Goal: Navigation & Orientation: Find specific page/section

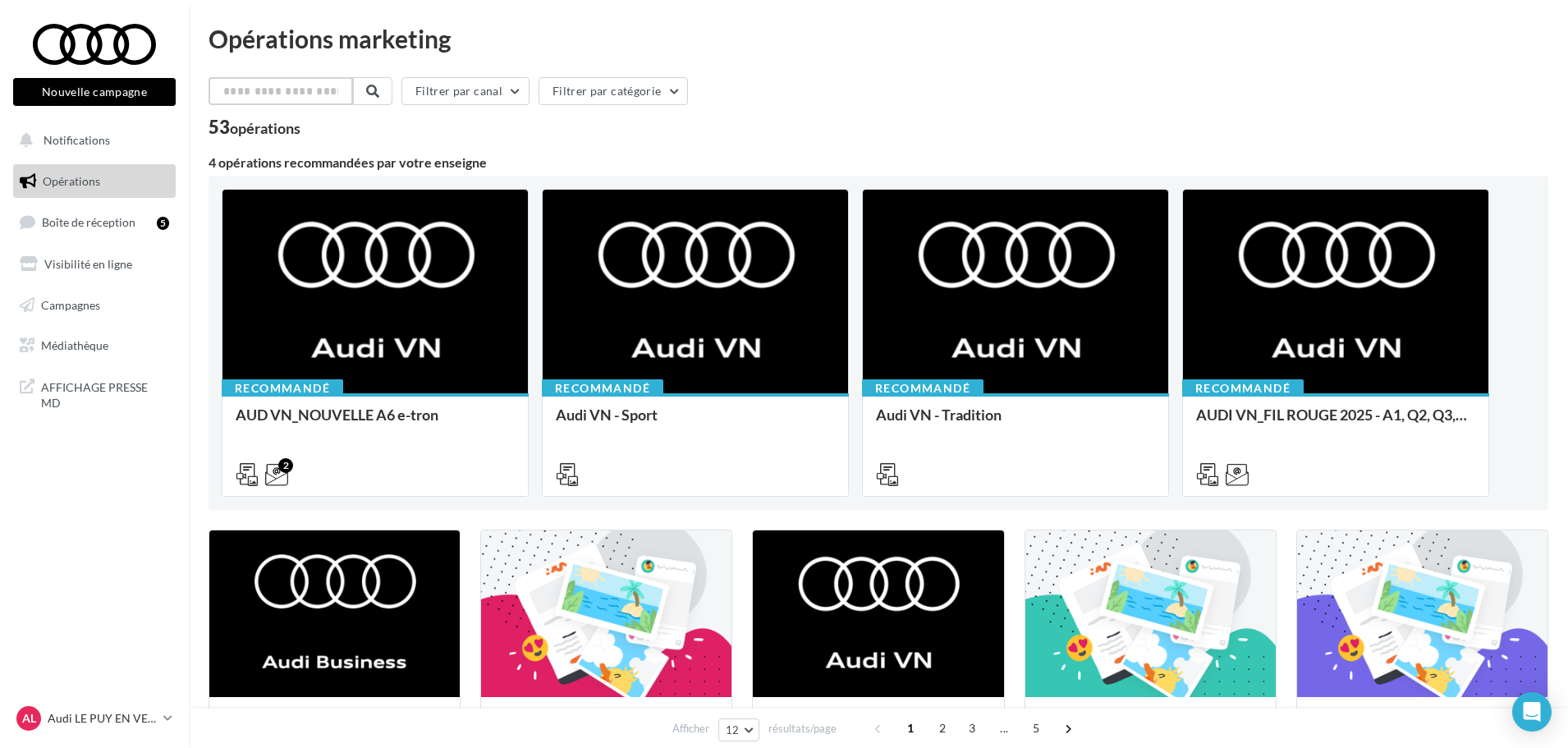
click at [284, 91] on input "text" at bounding box center [280, 91] width 144 height 28
type input "*"
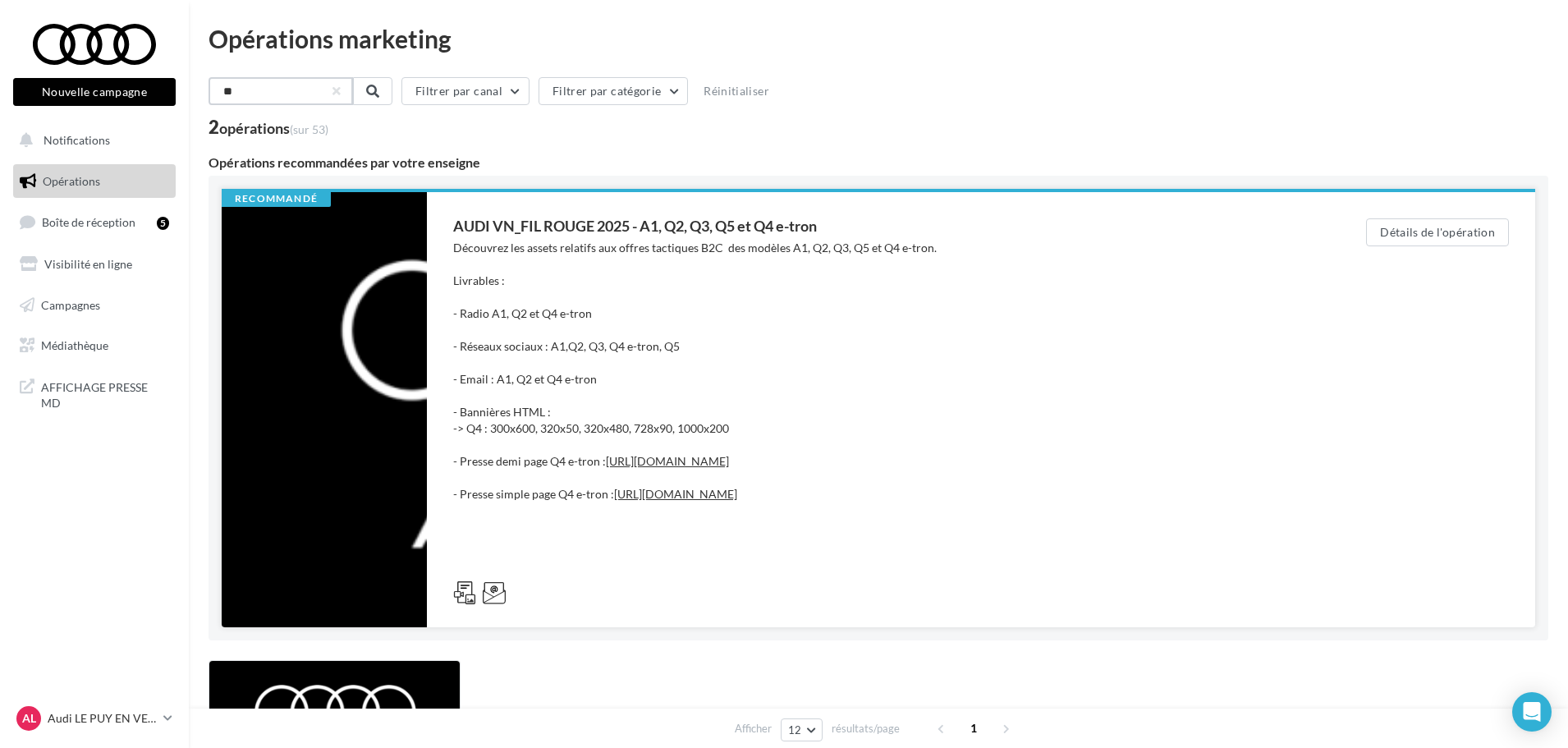
type input "**"
click at [613, 345] on div "Découvrez les assets relatifs aux offres tactiques B2C des modèles A1, Q2, Q3, …" at bounding box center [876, 404] width 847 height 328
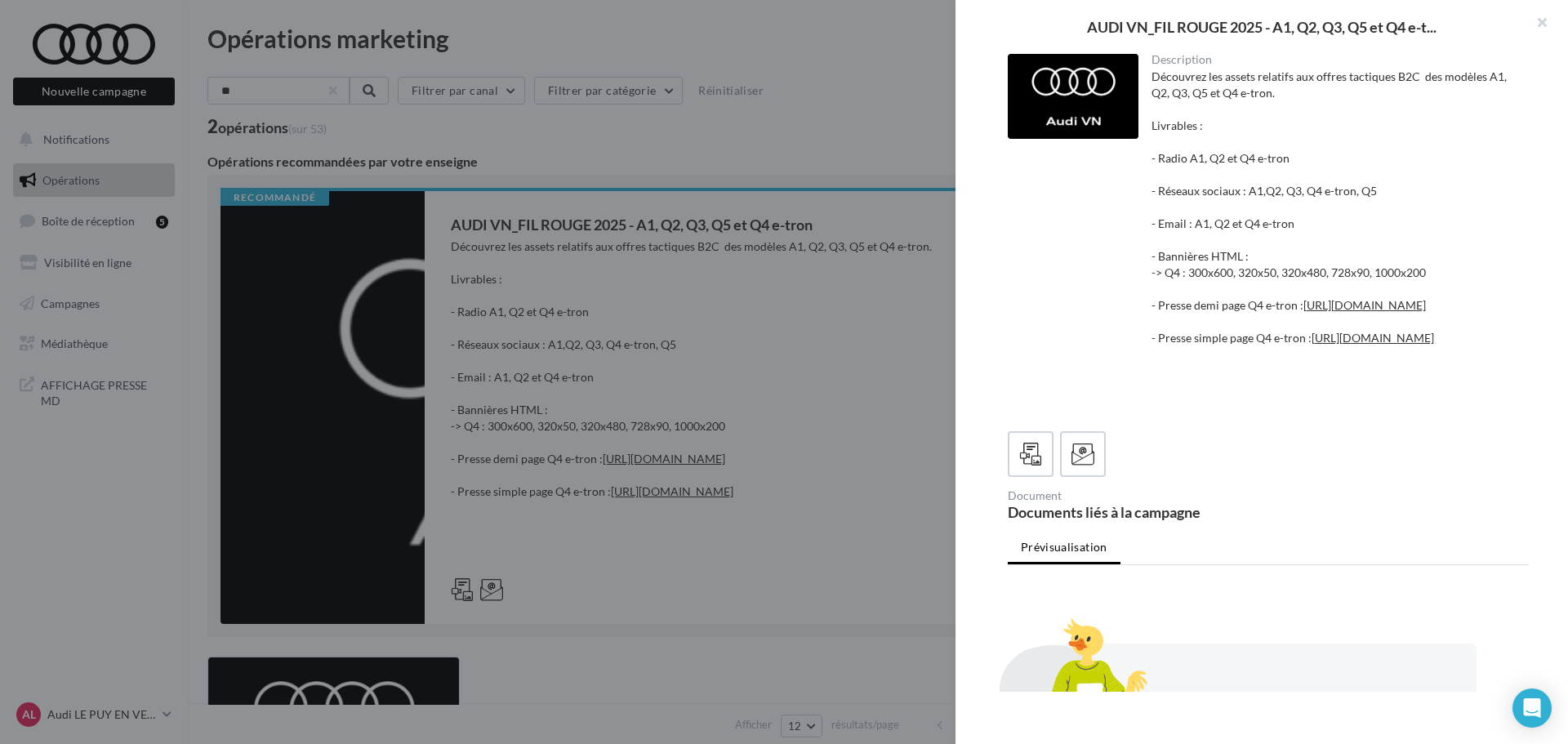
drag, startPoint x: 1540, startPoint y: 24, endPoint x: 1512, endPoint y: 41, distance: 32.8
click at [1540, 24] on button "button" at bounding box center [1535, 24] width 66 height 49
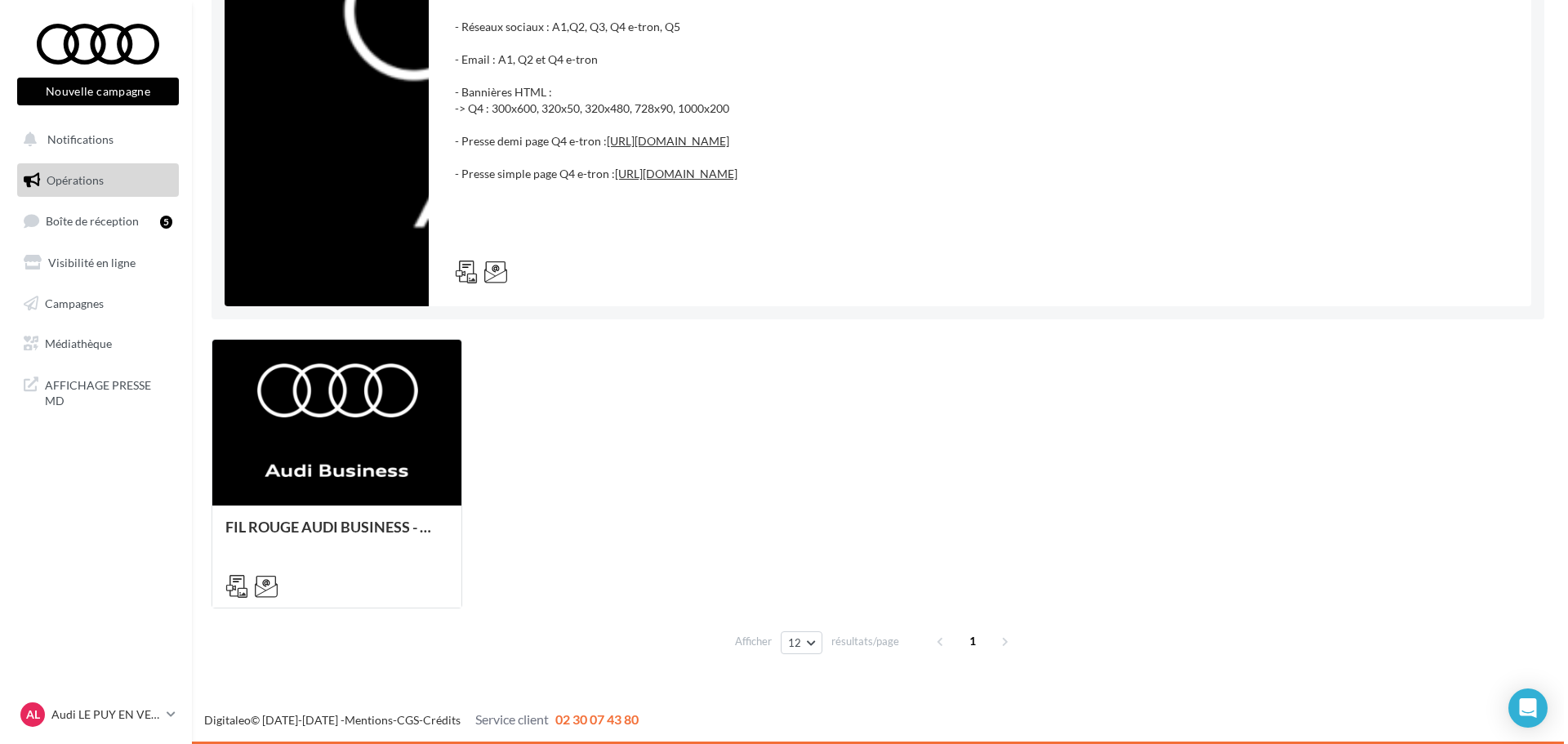
scroll to position [350, 0]
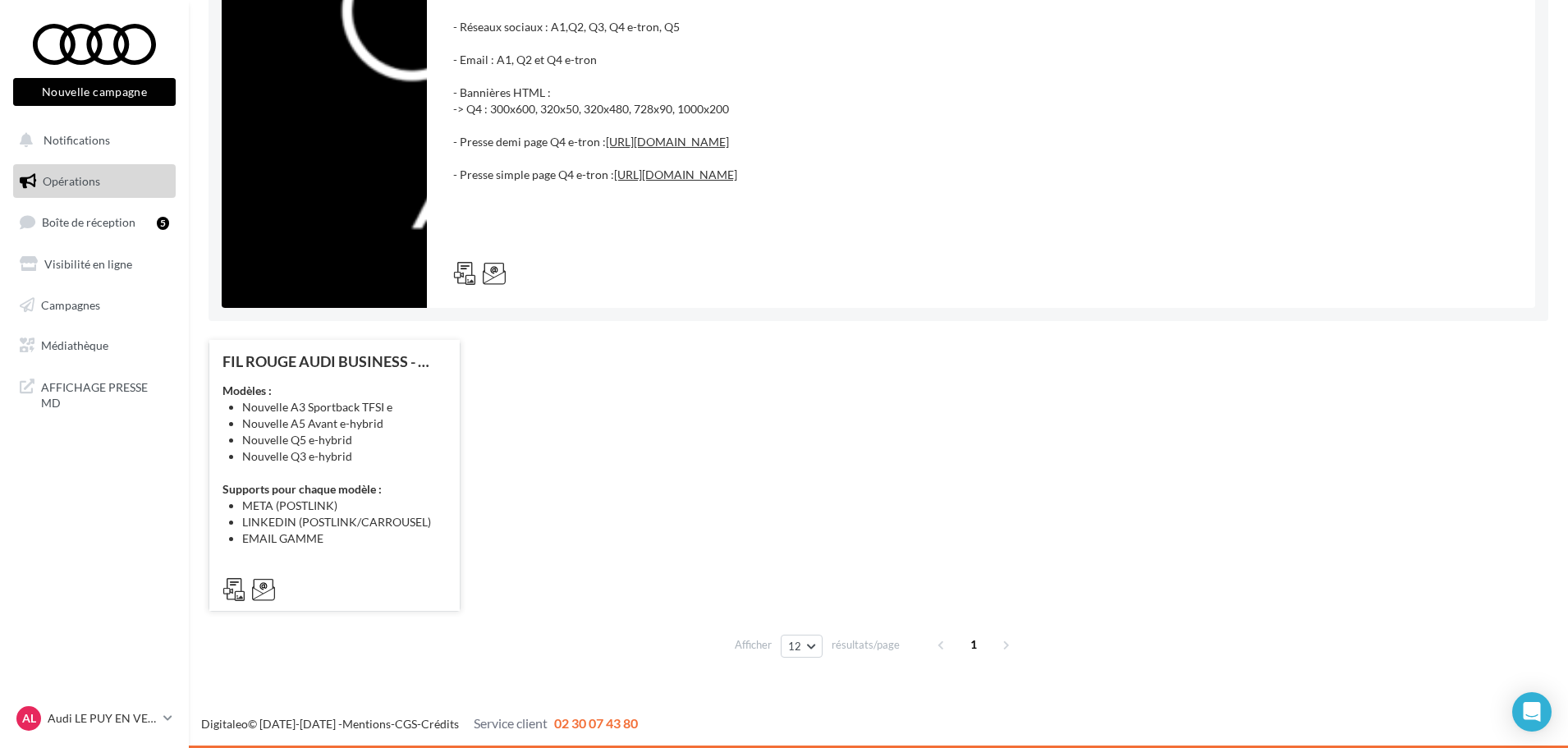
click at [395, 403] on li "Nouvelle A3 Sportback TFSI e" at bounding box center [344, 407] width 205 height 16
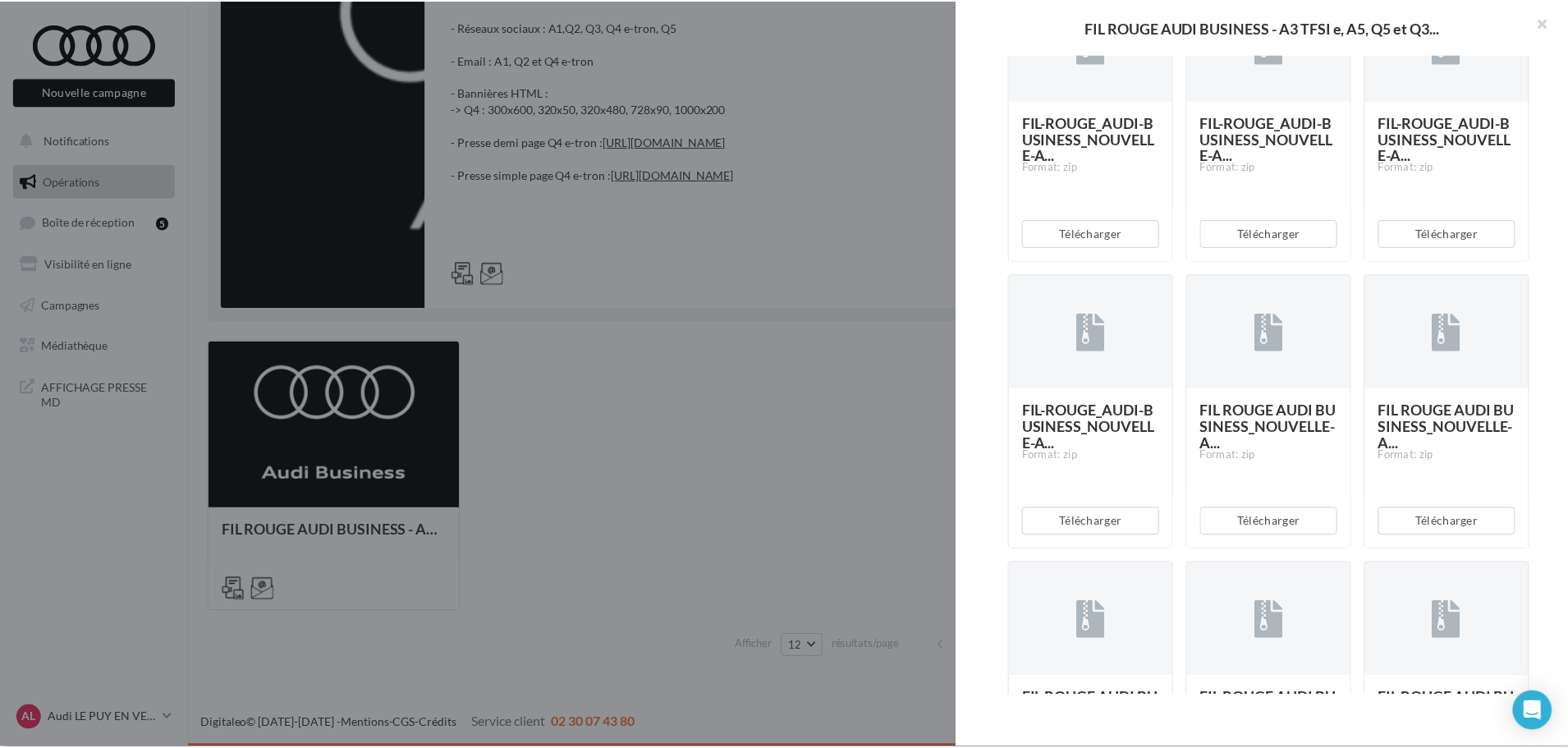
scroll to position [492, 0]
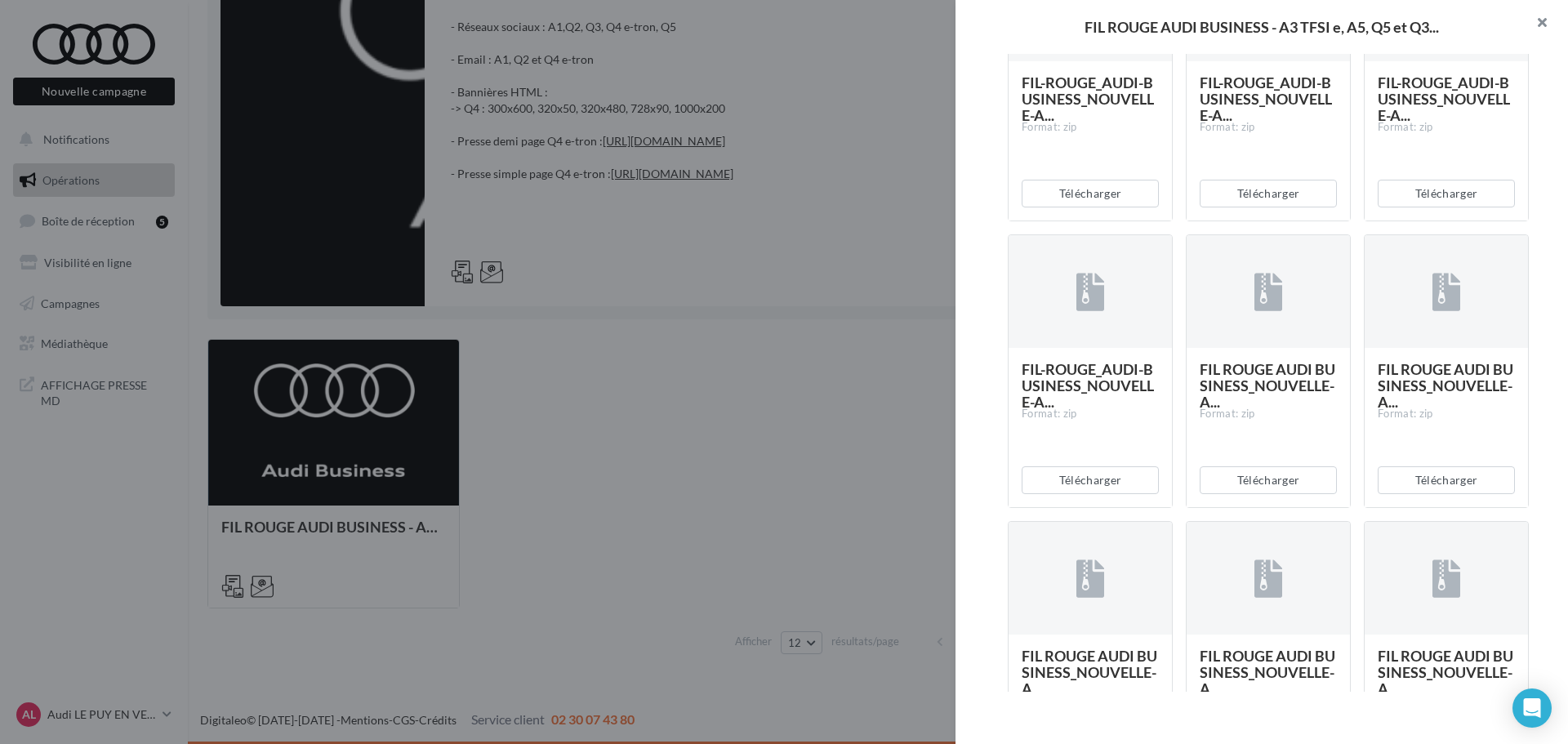
click at [1543, 27] on button "button" at bounding box center [1535, 24] width 66 height 49
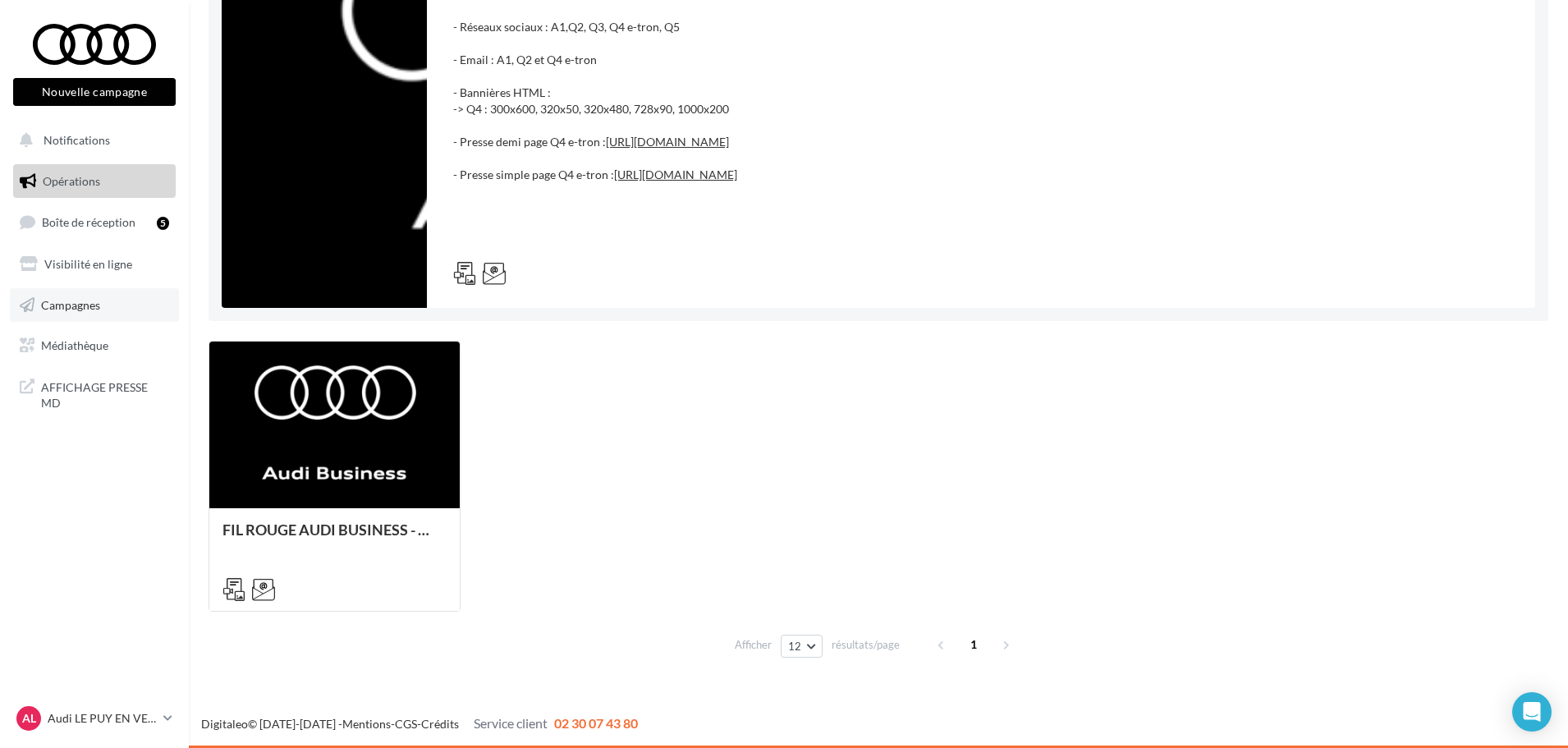
click at [89, 310] on span "Campagnes" at bounding box center [71, 304] width 59 height 14
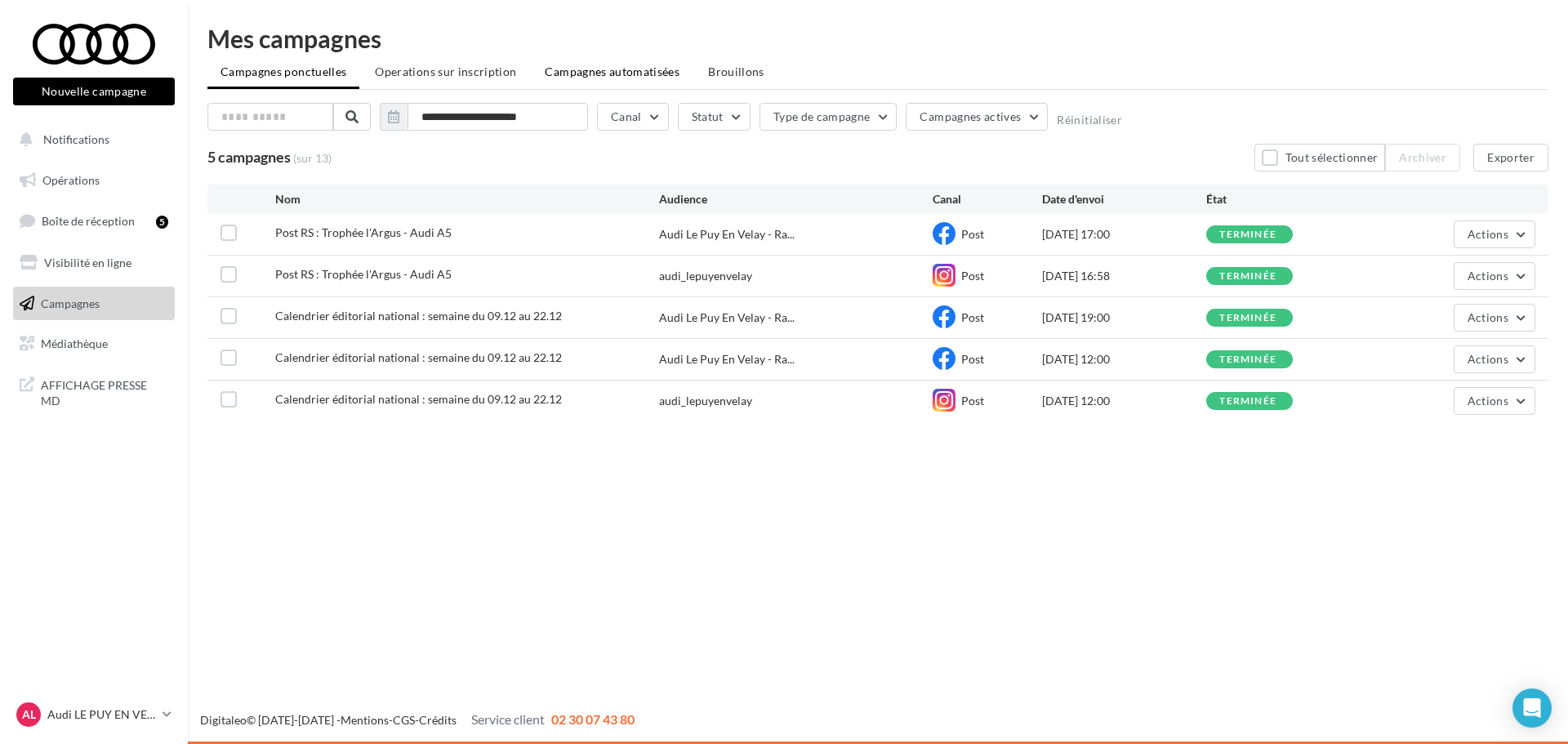
click at [605, 72] on span "Campagnes automatisées" at bounding box center [612, 71] width 135 height 14
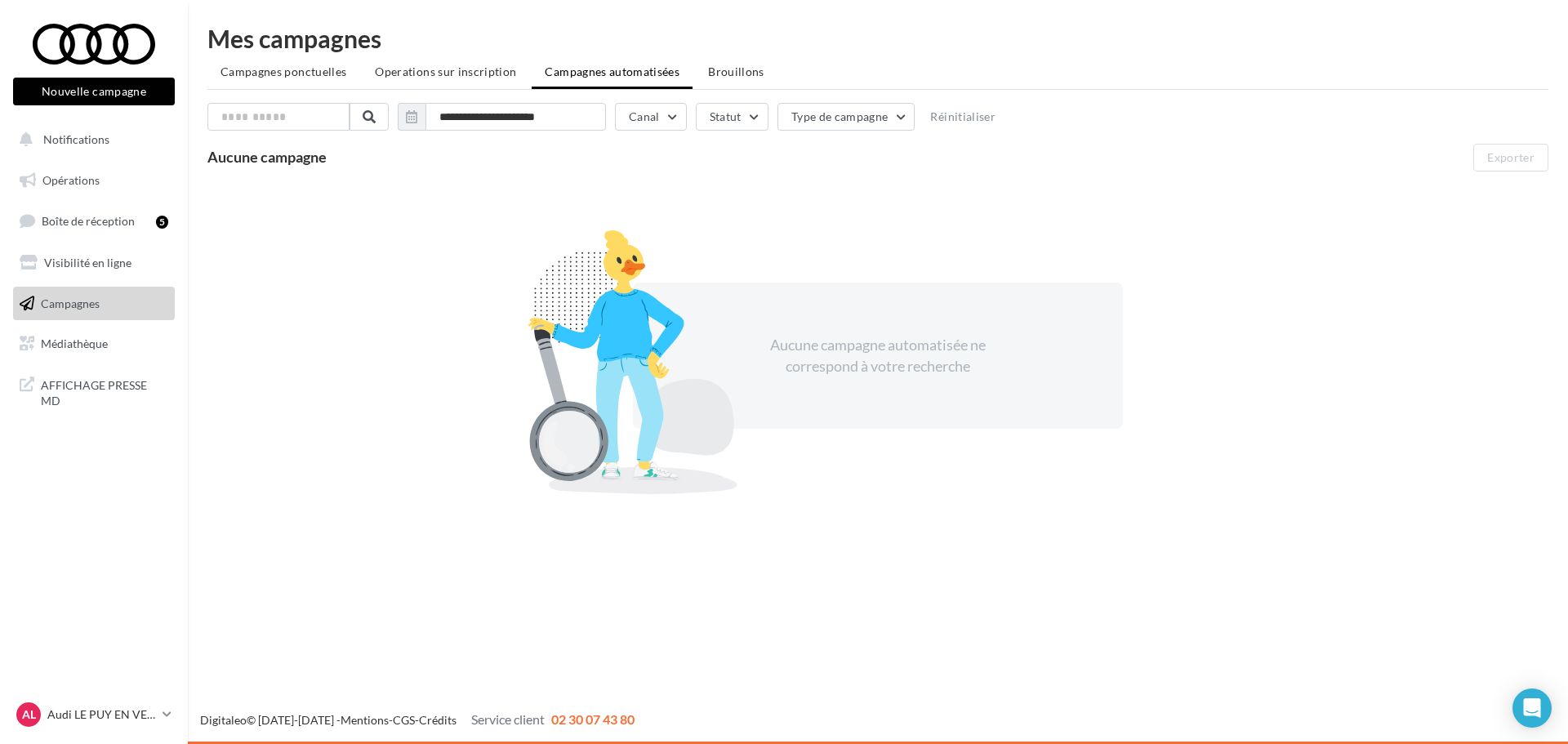
click at [323, 70] on span "Campagnes ponctuelles" at bounding box center [283, 71] width 126 height 14
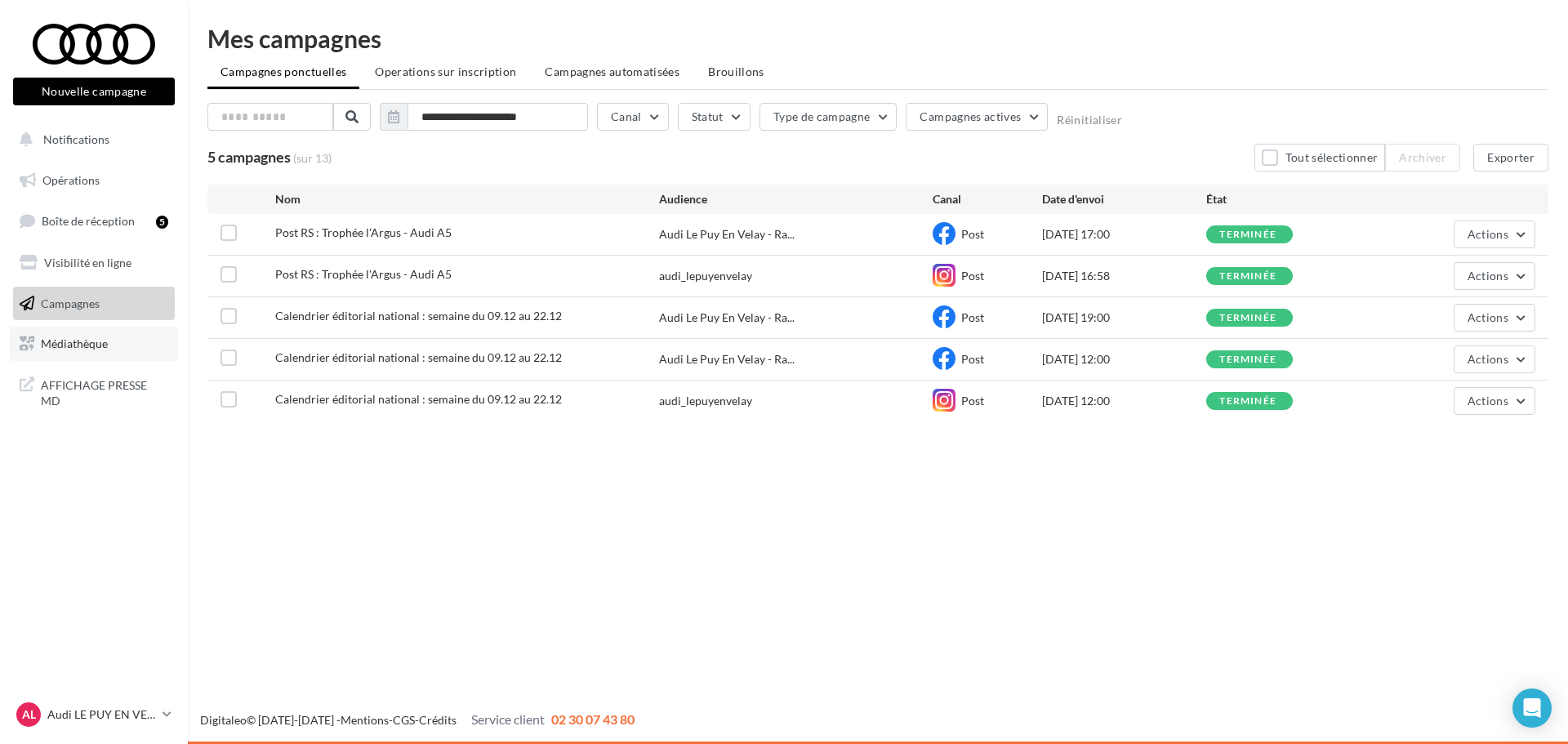
click at [96, 360] on link "Médiathèque" at bounding box center [93, 343] width 168 height 35
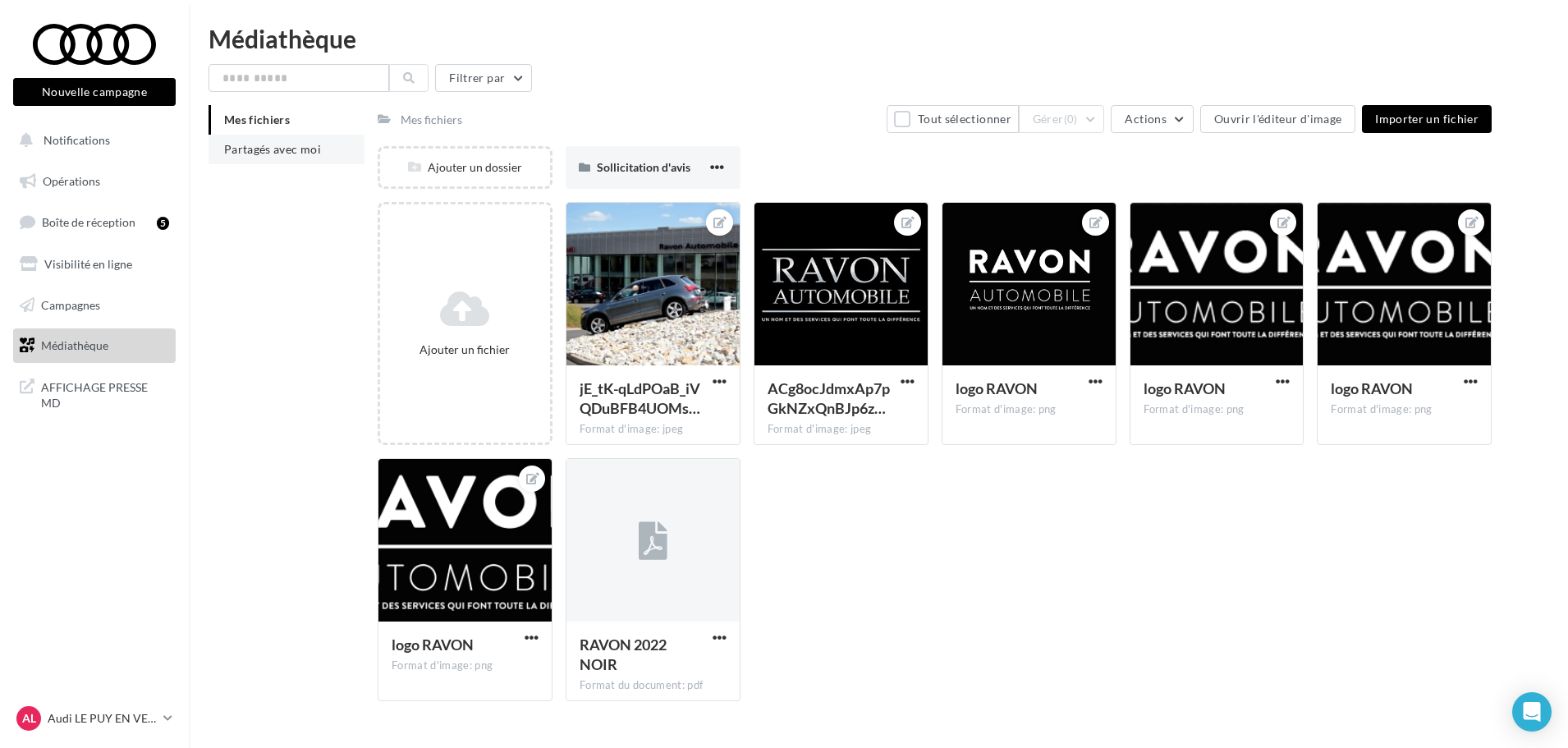
click at [295, 148] on span "Partagés avec moi" at bounding box center [273, 149] width 97 height 14
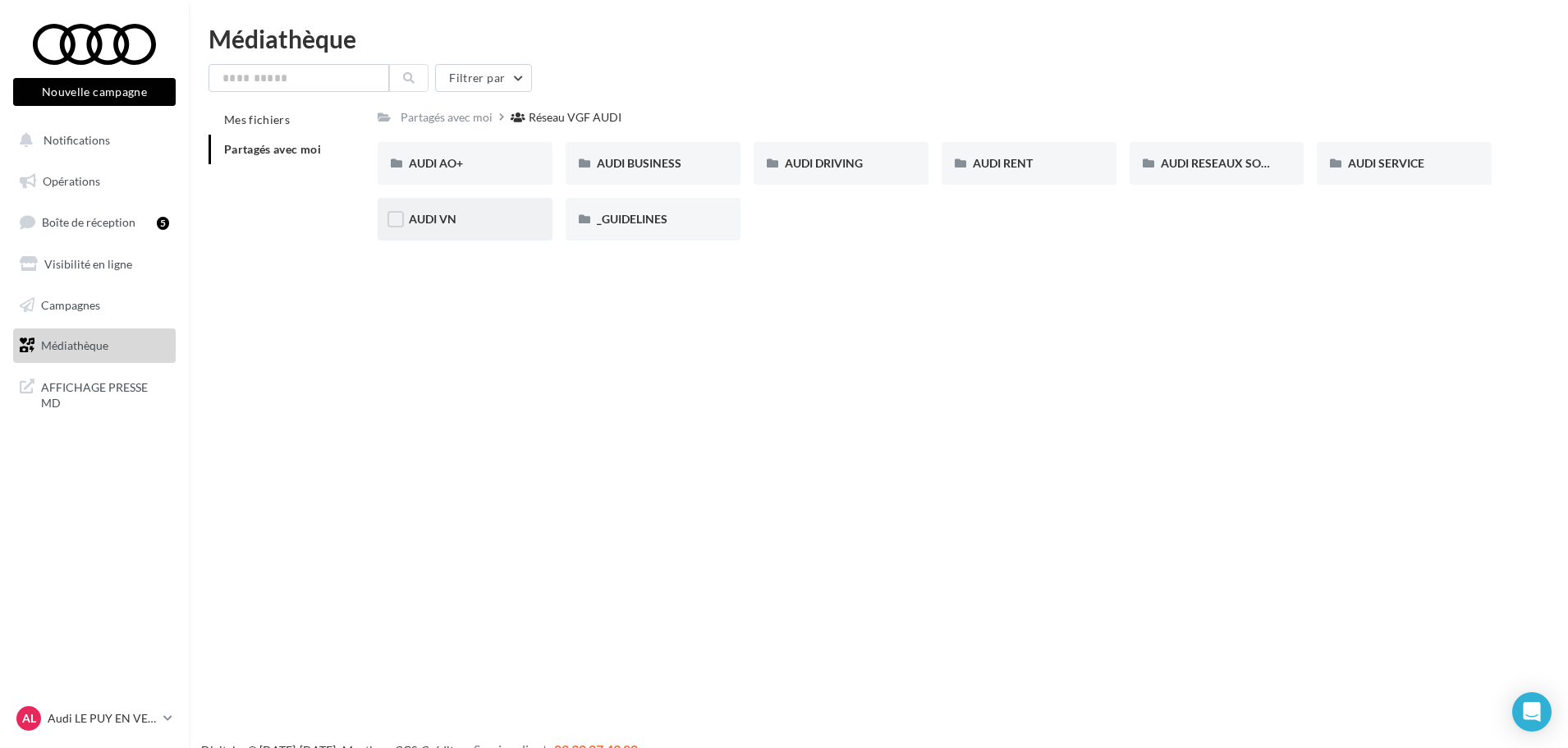
click at [492, 232] on div "AUDI VN" at bounding box center [464, 219] width 175 height 42
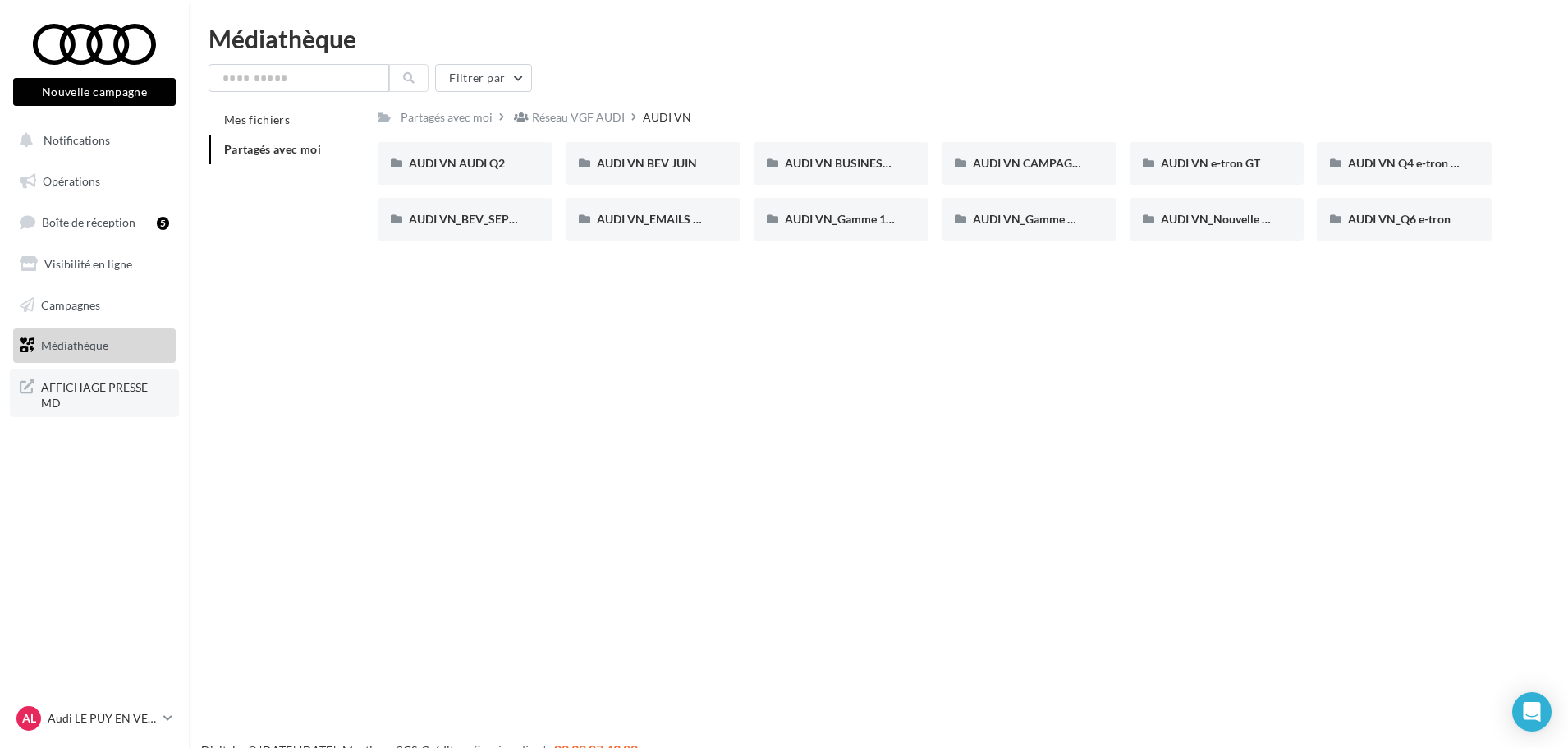
click at [119, 389] on span "AFFICHAGE PRESSE MD" at bounding box center [106, 393] width 128 height 35
